Goal: Answer question/provide support: Share knowledge or assist other users

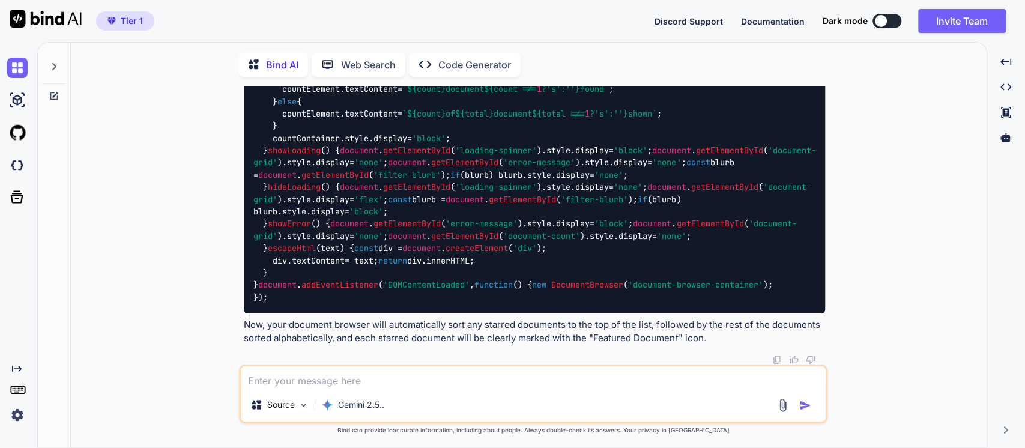
scroll to position [4, 0]
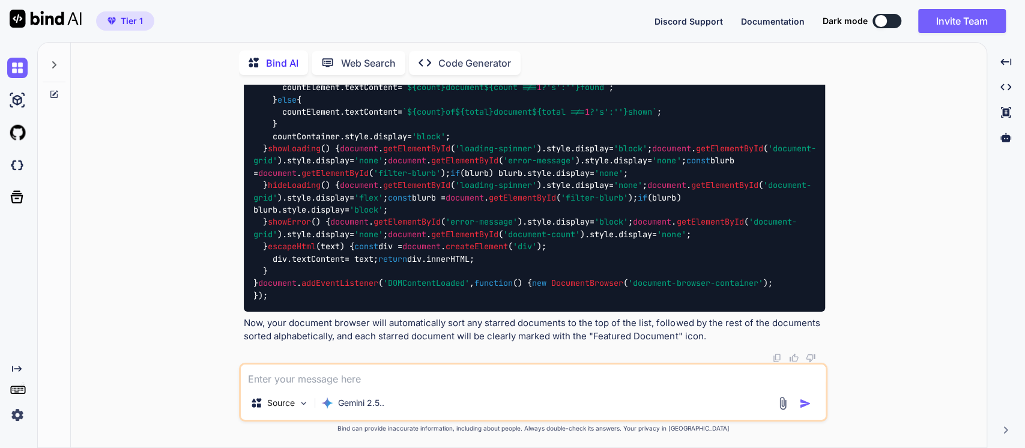
click at [255, 382] on textarea at bounding box center [533, 376] width 585 height 22
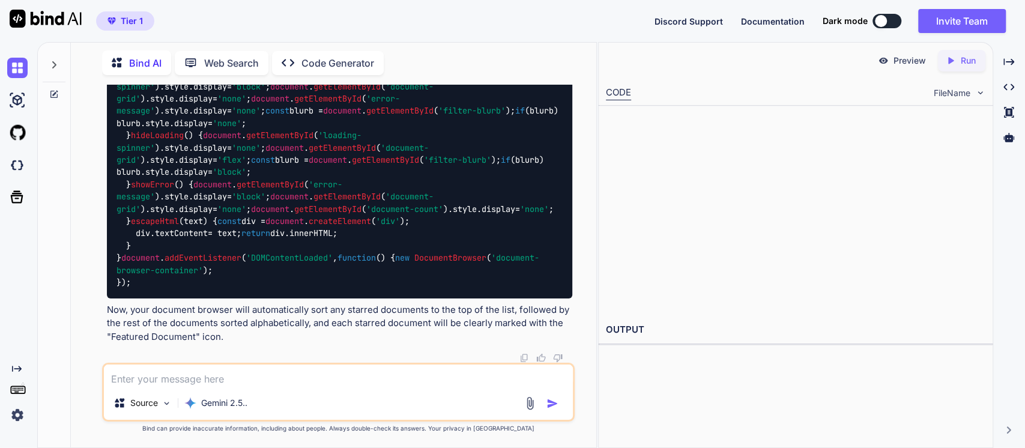
scroll to position [22244, 0]
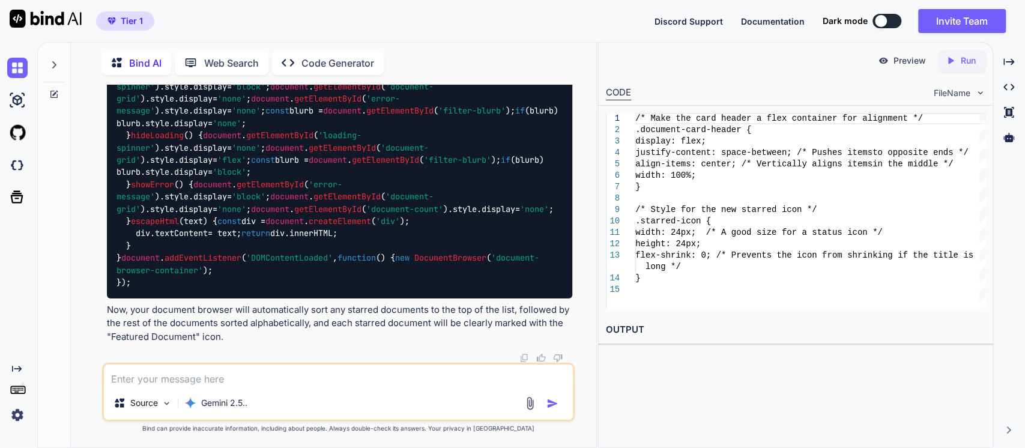
type textarea "x"
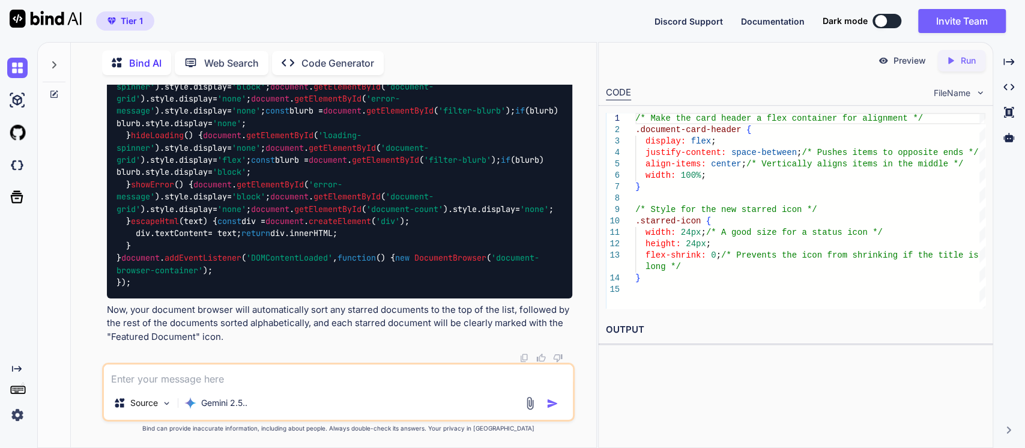
scroll to position [0, 0]
click at [693, 162] on div "/* Make the card header a flex container for align ment */ .document-card-heade…" at bounding box center [810, 211] width 350 height 196
type textarea "/* Make the card header a flex container for alignment */ .document-card-header…"
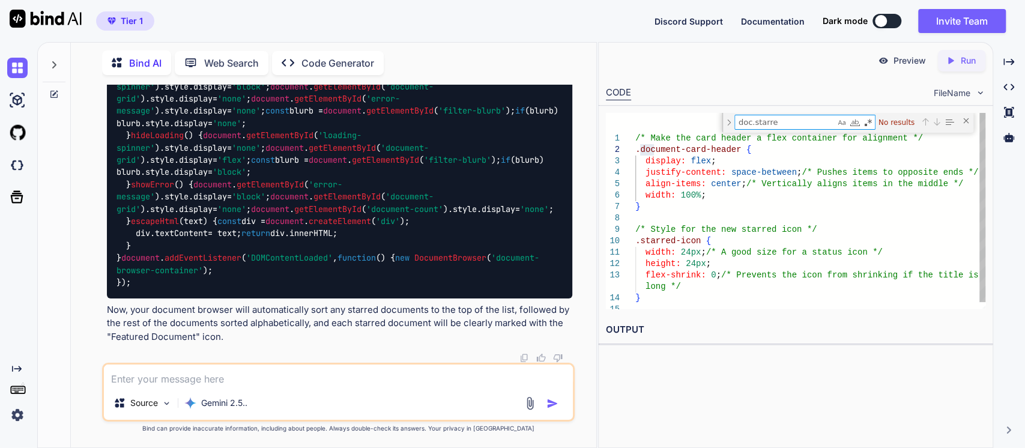
type textarea "doc.starred"
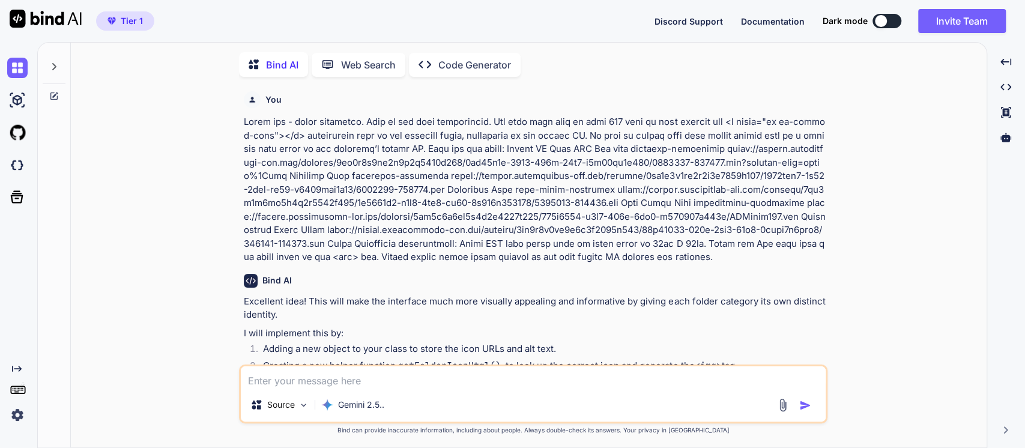
type textarea "x"
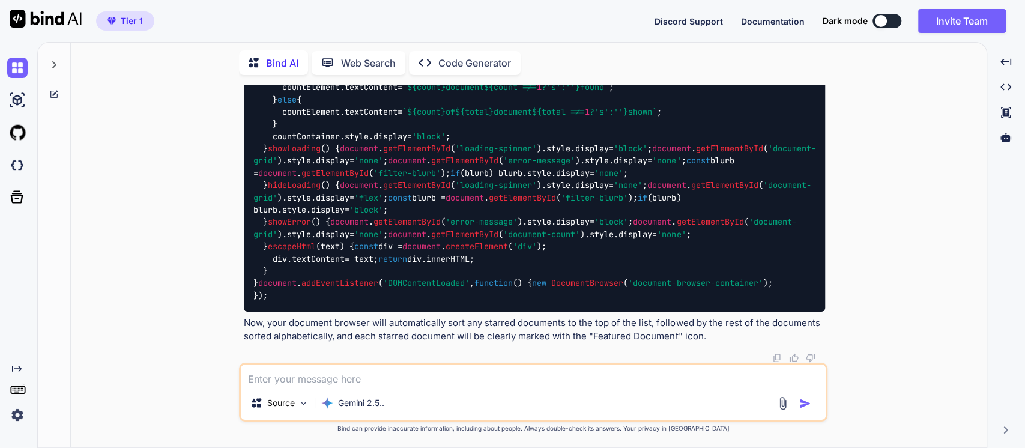
scroll to position [20929, 0]
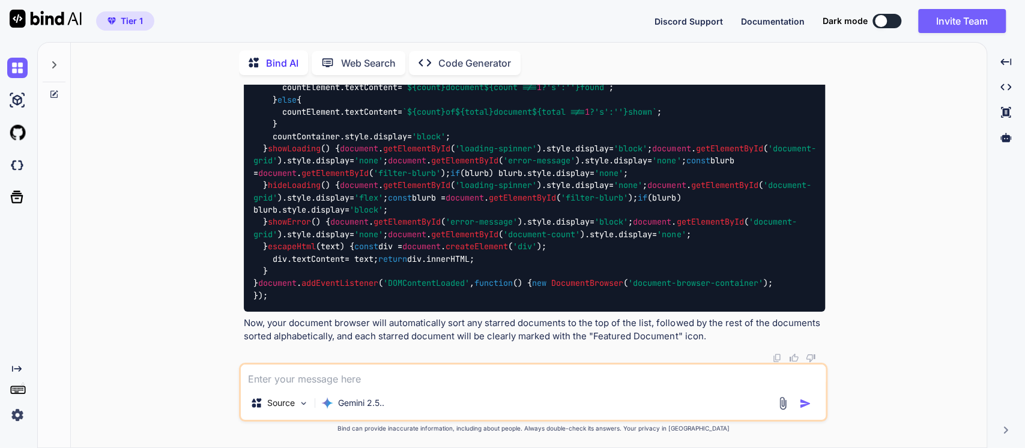
click at [332, 375] on textarea at bounding box center [533, 376] width 585 height 22
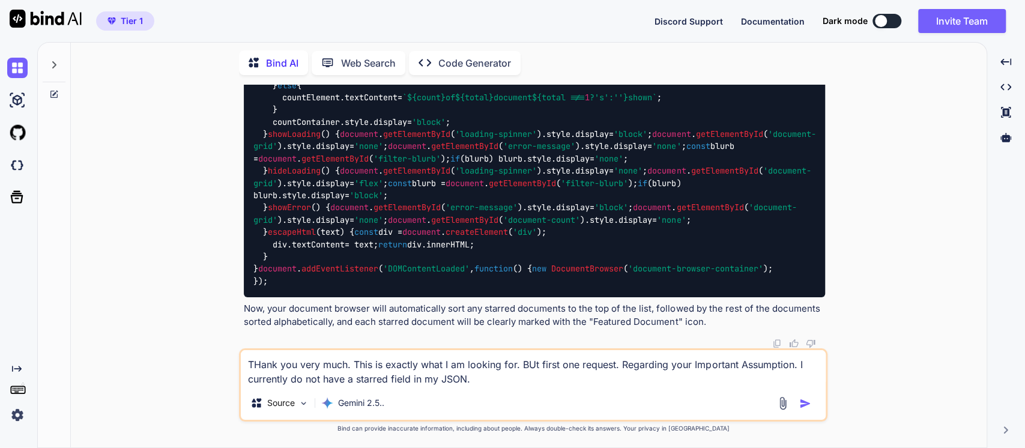
scroll to position [23064, 0]
click at [442, 380] on textarea "THank you very much. This is exactly what I am looking for. BUt first one reque…" at bounding box center [533, 368] width 585 height 36
click at [490, 383] on textarea "THank you very much. This is exactly what I am looking for. BUt first one reque…" at bounding box center [533, 368] width 585 height 36
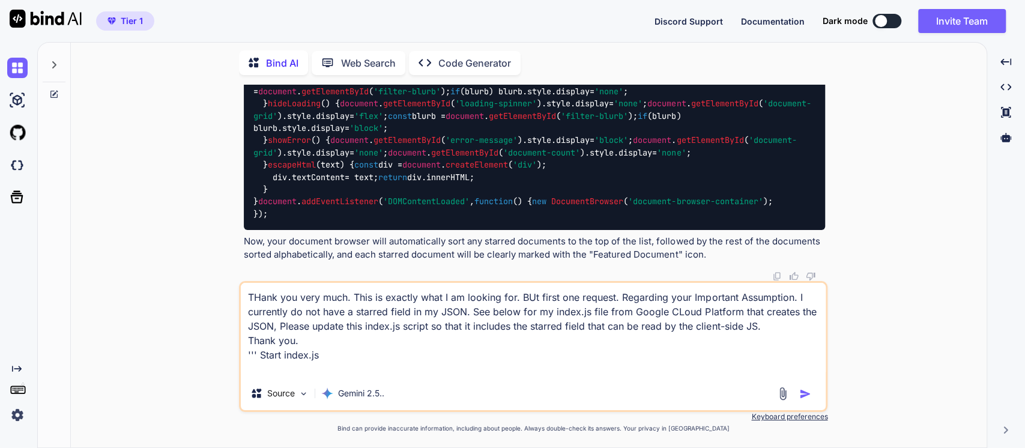
paste textarea "const { google } = require('googleapis'); const cors = require('cors'); // Init…"
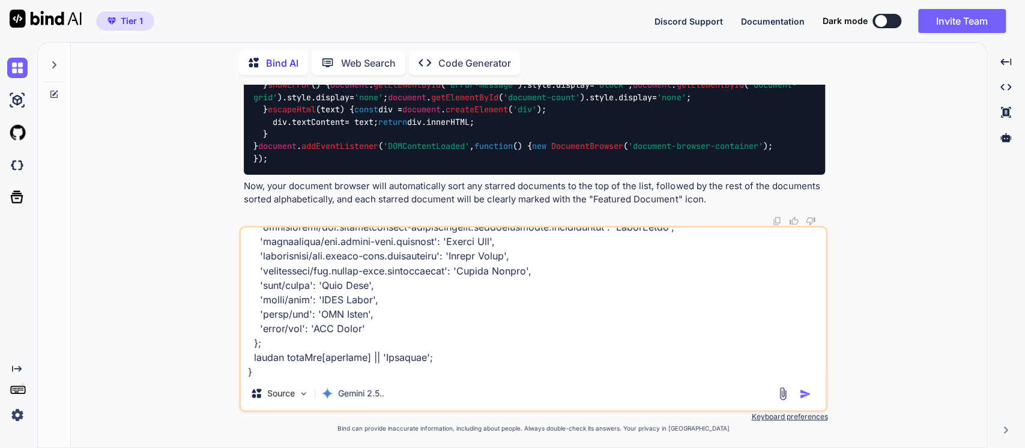
type textarea "THank you very much. This is exactly what I am looking for. BUt first one reque…"
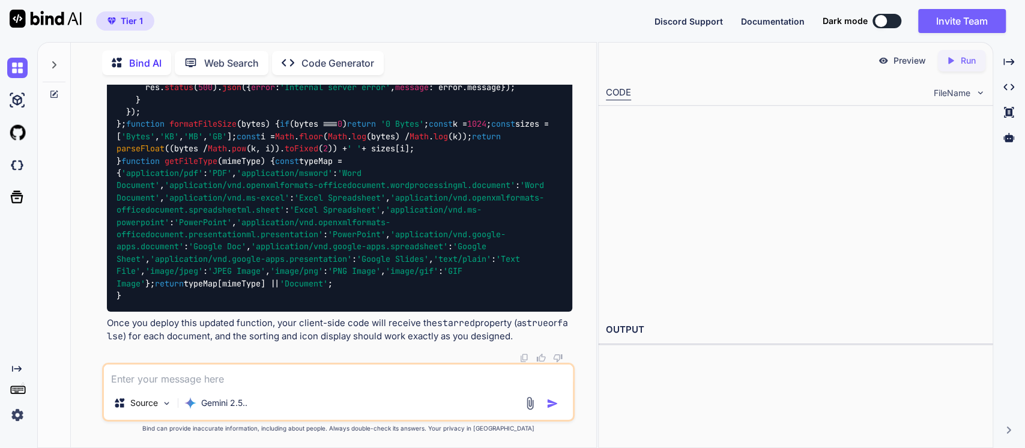
scroll to position [27573, 0]
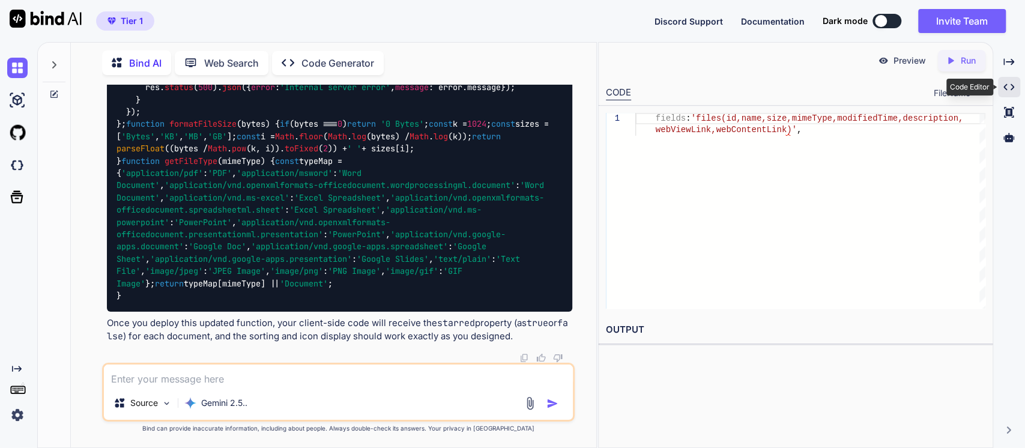
click at [1006, 85] on icon at bounding box center [1009, 87] width 11 height 7
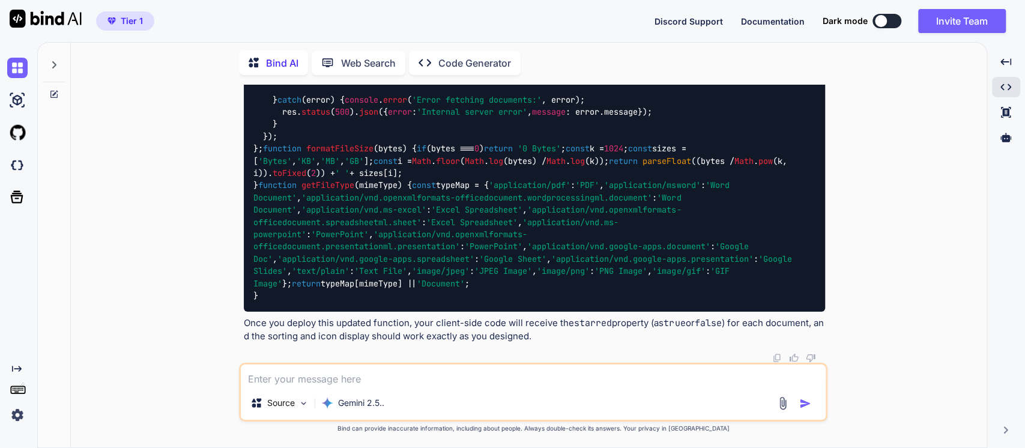
drag, startPoint x: 351, startPoint y: 293, endPoint x: 930, endPoint y: 309, distance: 578.6
click at [930, 309] on div "You Bind AI Excellent idea! This will make the interface much more visually app…" at bounding box center [533, 266] width 906 height 363
click at [293, 332] on p "Once you deploy this updated function, your client-side code will receive the s…" at bounding box center [534, 330] width 581 height 27
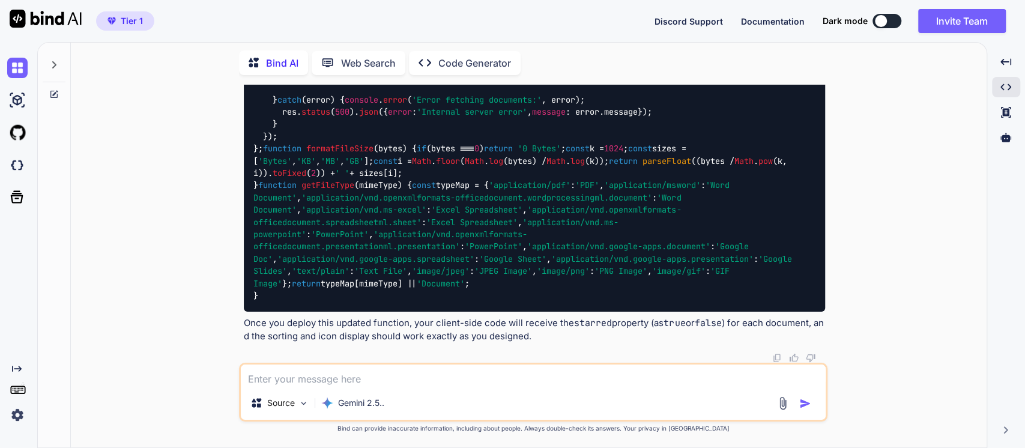
scroll to position [21233, 0]
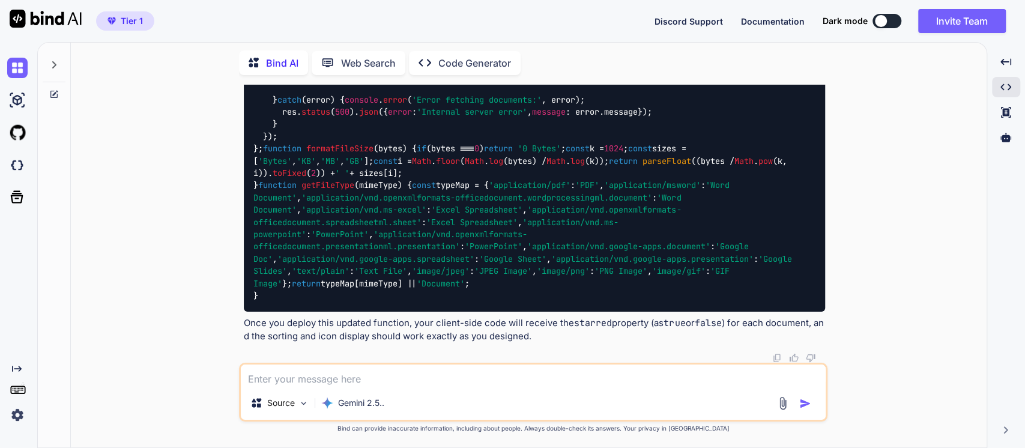
scroll to position [21499, 0]
drag, startPoint x: 290, startPoint y: 215, endPoint x: 293, endPoint y: 207, distance: 9.1
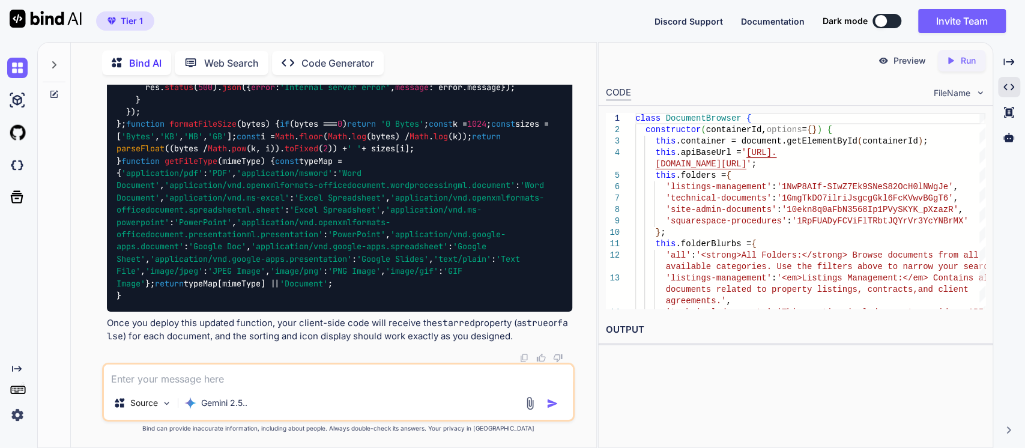
scroll to position [22634, 0]
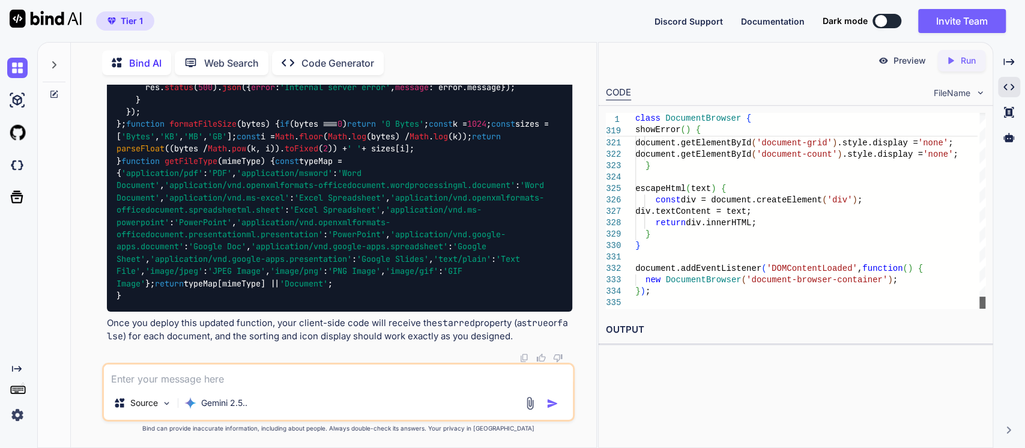
click at [983, 309] on div at bounding box center [983, 303] width 6 height 12
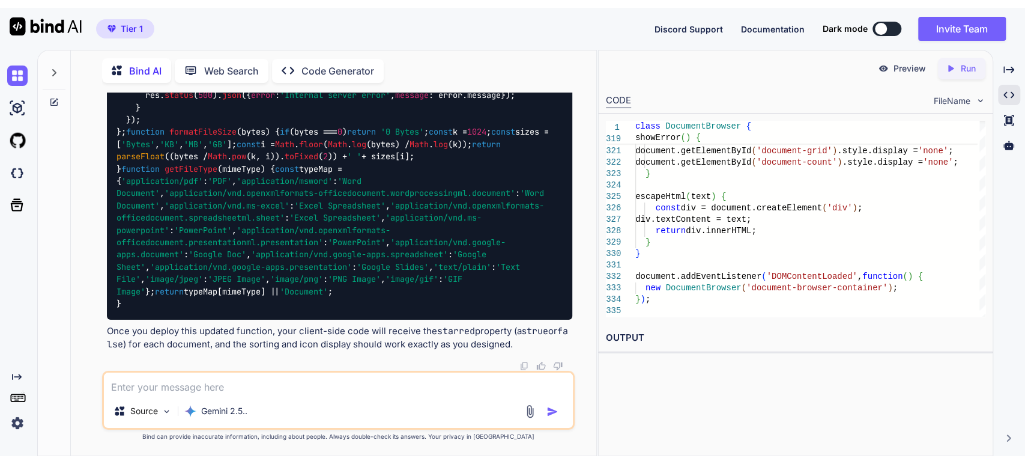
scroll to position [22434, 0]
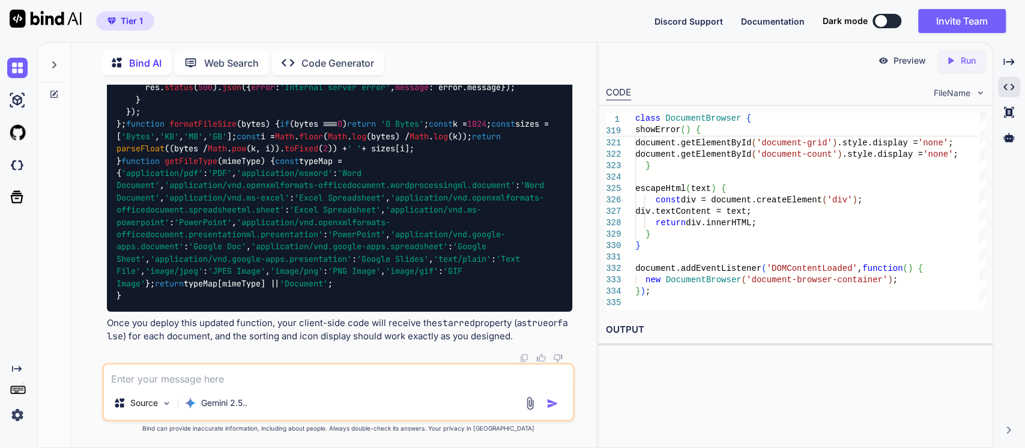
drag, startPoint x: 217, startPoint y: 150, endPoint x: 121, endPoint y: 156, distance: 96.3
copy span "document-card-header"
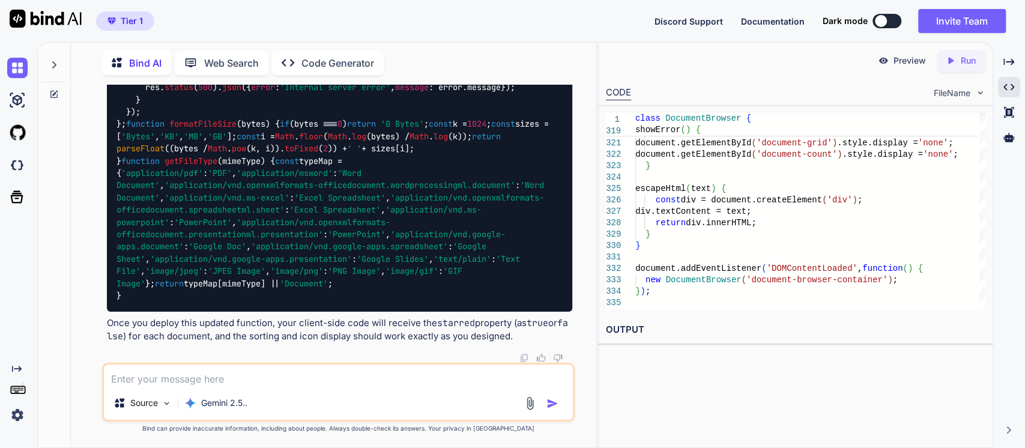
drag, startPoint x: 135, startPoint y: 299, endPoint x: 71, endPoint y: 237, distance: 89.2
click at [71, 237] on div "Bind AI Web Search Created with Pixso. Code Generator You Bind AI Excellent ide…" at bounding box center [334, 247] width 526 height 402
copy code "/* Style for the new starred icon */ .starred-icon { width : 24px ; /* A good s…"
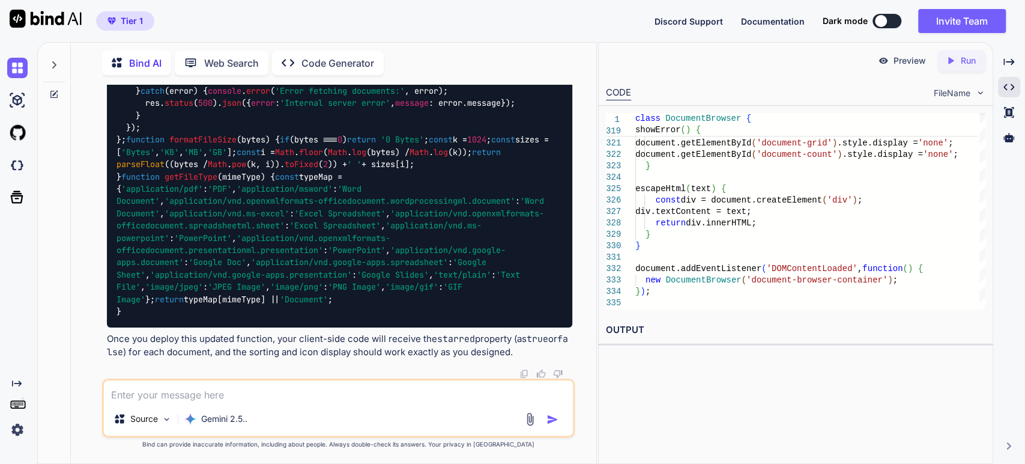
drag, startPoint x: 239, startPoint y: 99, endPoint x: 153, endPoint y: 108, distance: 87.0
copy code "drive.files.list"
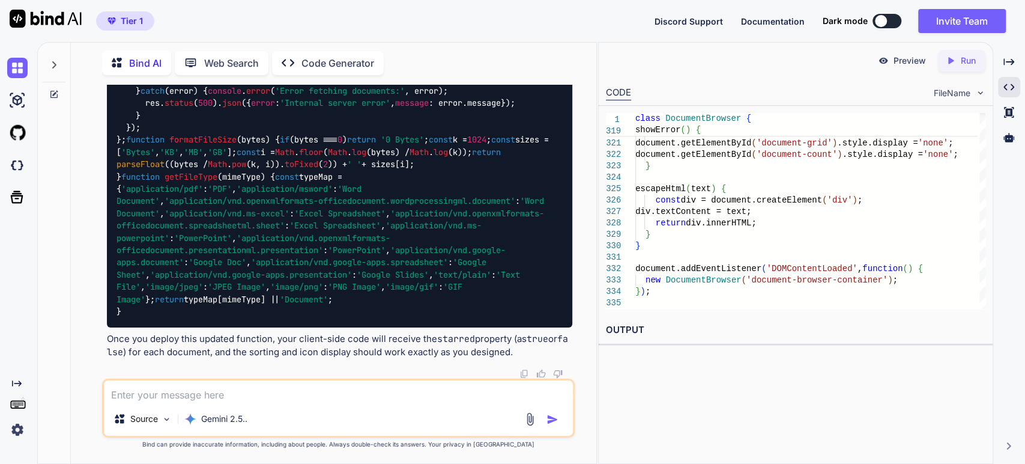
scroll to position [28173, 0]
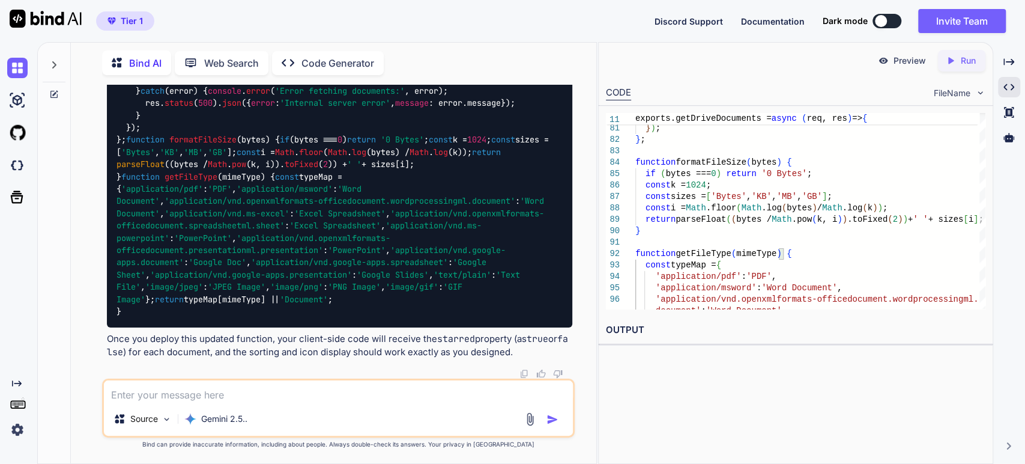
scroll to position [28307, 0]
